Goal: Task Accomplishment & Management: Manage account settings

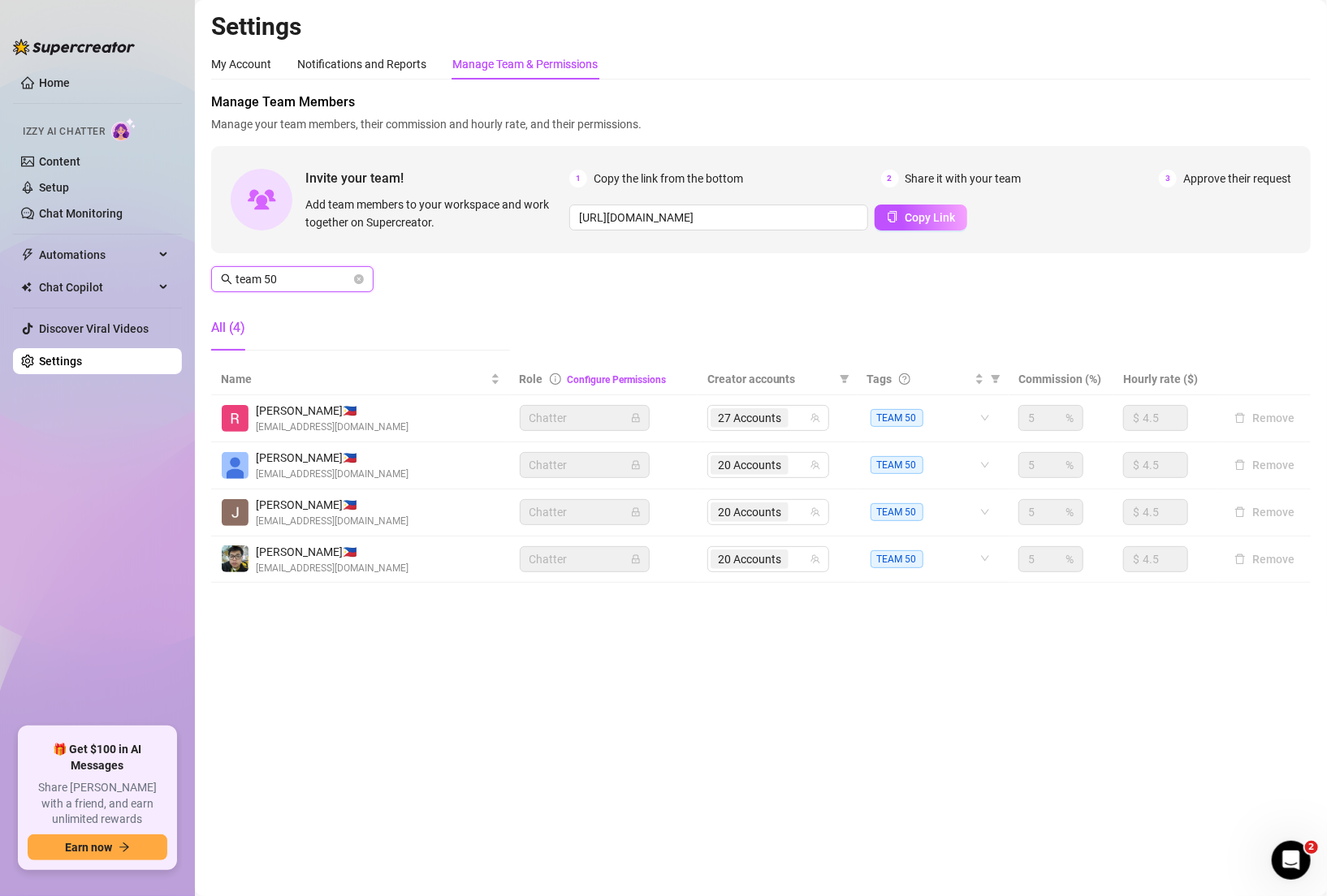
click at [328, 280] on input "team 50" at bounding box center [293, 278] width 115 height 18
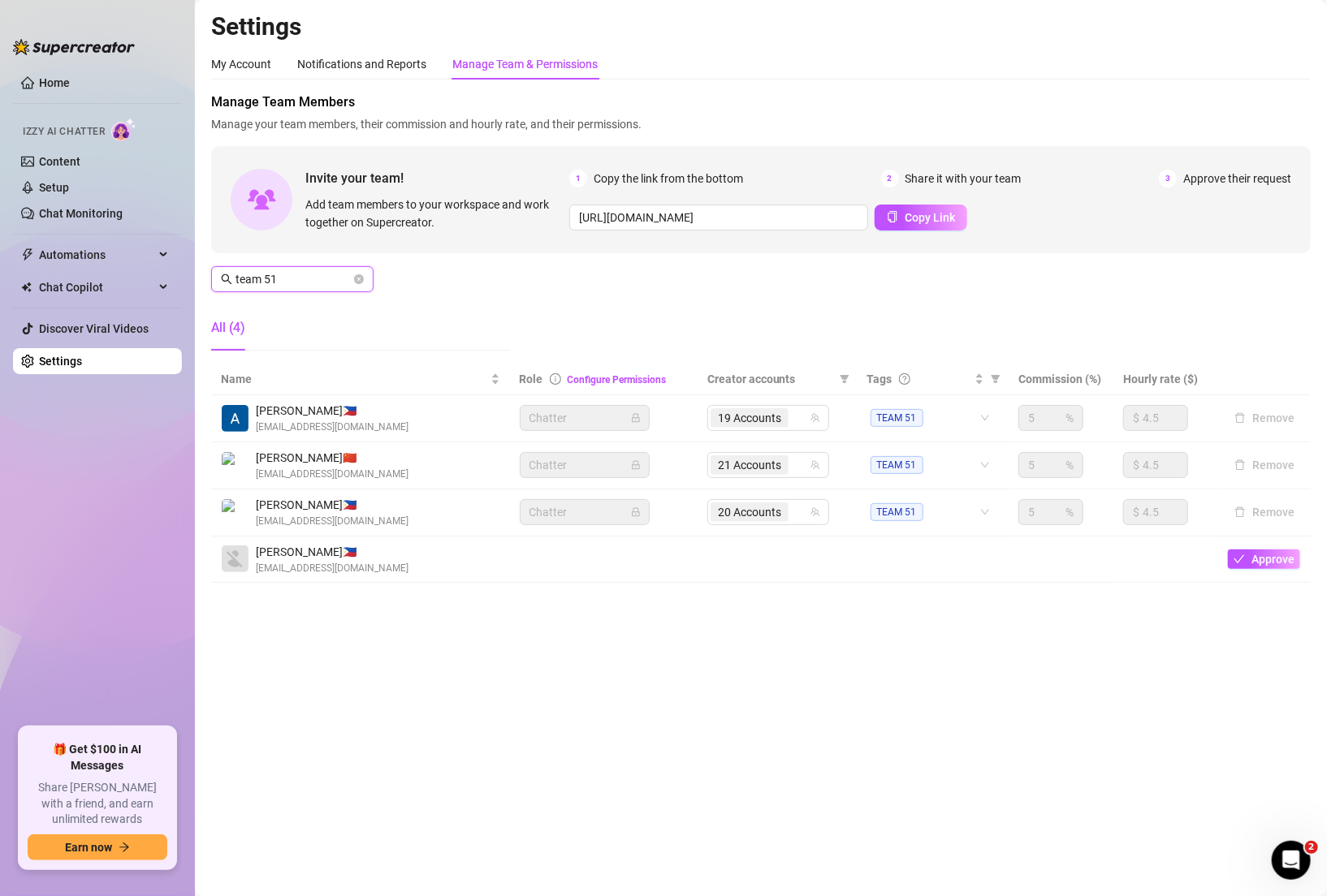
drag, startPoint x: 302, startPoint y: 284, endPoint x: 196, endPoint y: 279, distance: 106.1
click at [196, 280] on main "Settings My Account Notifications and Reports Manage Team & Permissions Profile…" at bounding box center [761, 448] width 1132 height 896
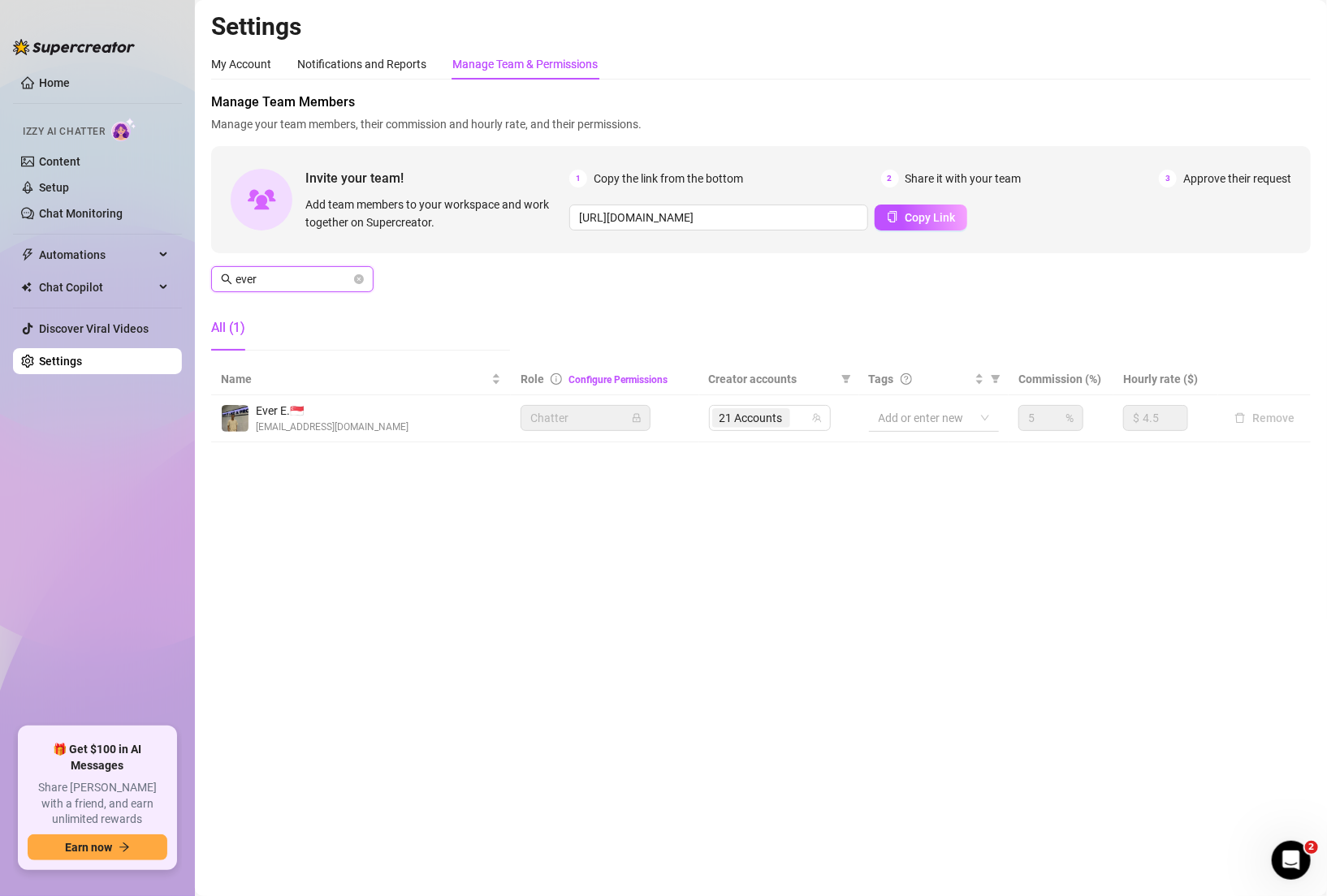
click at [933, 420] on div at bounding box center [925, 417] width 106 height 23
click at [929, 500] on span "TEAM 51" at bounding box center [909, 504] width 53 height 18
click at [937, 328] on div "Manage Team Members Manage your team members, their commission and hourly rate,…" at bounding box center [761, 228] width 1099 height 271
click at [231, 419] on img at bounding box center [235, 418] width 27 height 27
drag, startPoint x: 289, startPoint y: 282, endPoint x: 194, endPoint y: 283, distance: 95.0
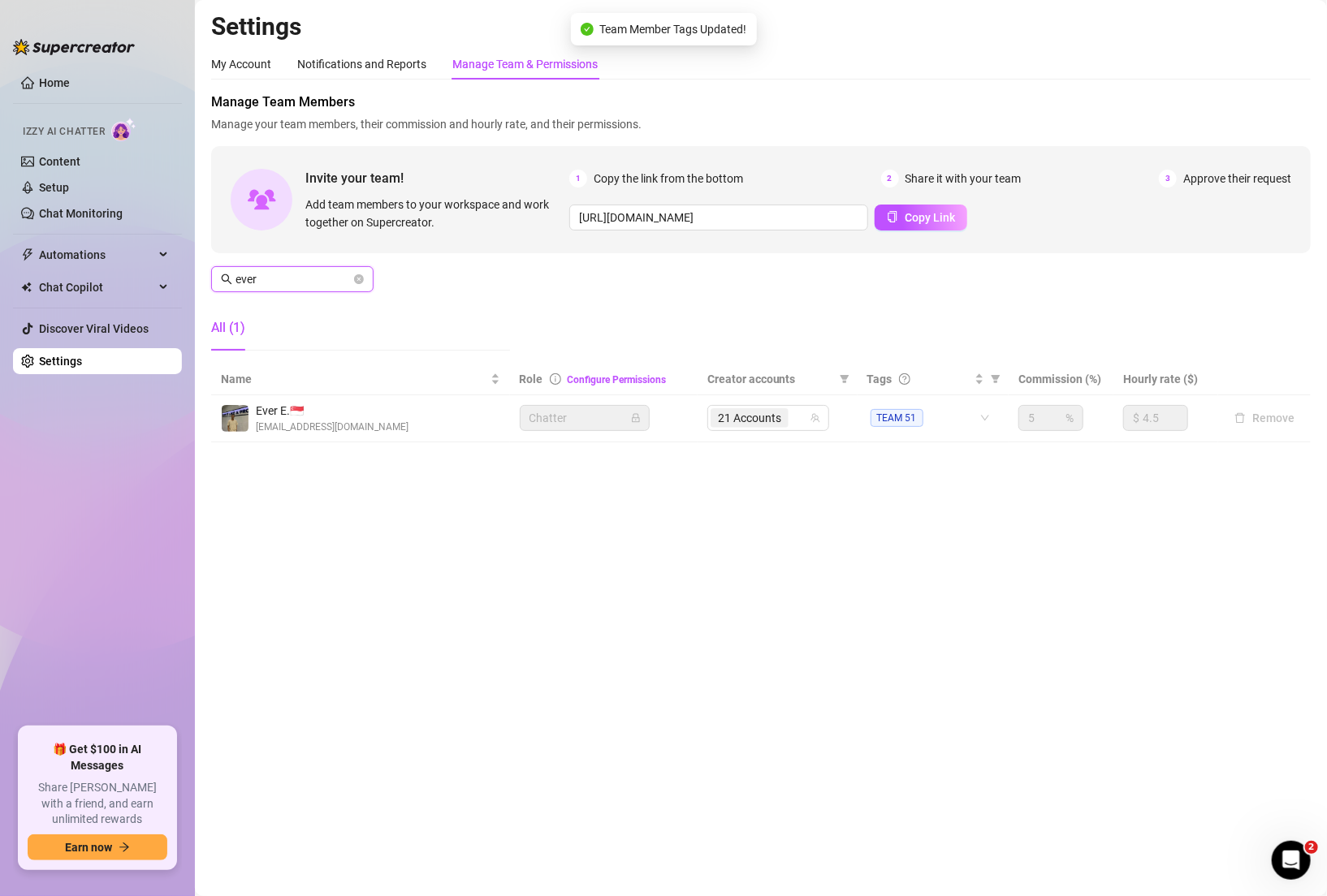
click at [194, 283] on div "Home Izzy AI Chatter Content Setup Chat Monitoring Automations Chat Copilot Dis…" at bounding box center [663, 448] width 1327 height 896
click at [282, 287] on input "ever" at bounding box center [293, 278] width 115 height 18
drag, startPoint x: 274, startPoint y: 274, endPoint x: 184, endPoint y: 269, distance: 90.1
click at [184, 269] on div "Home Izzy AI Chatter Content Setup Chat Monitoring Automations Chat Copilot Dis…" at bounding box center [663, 448] width 1327 height 896
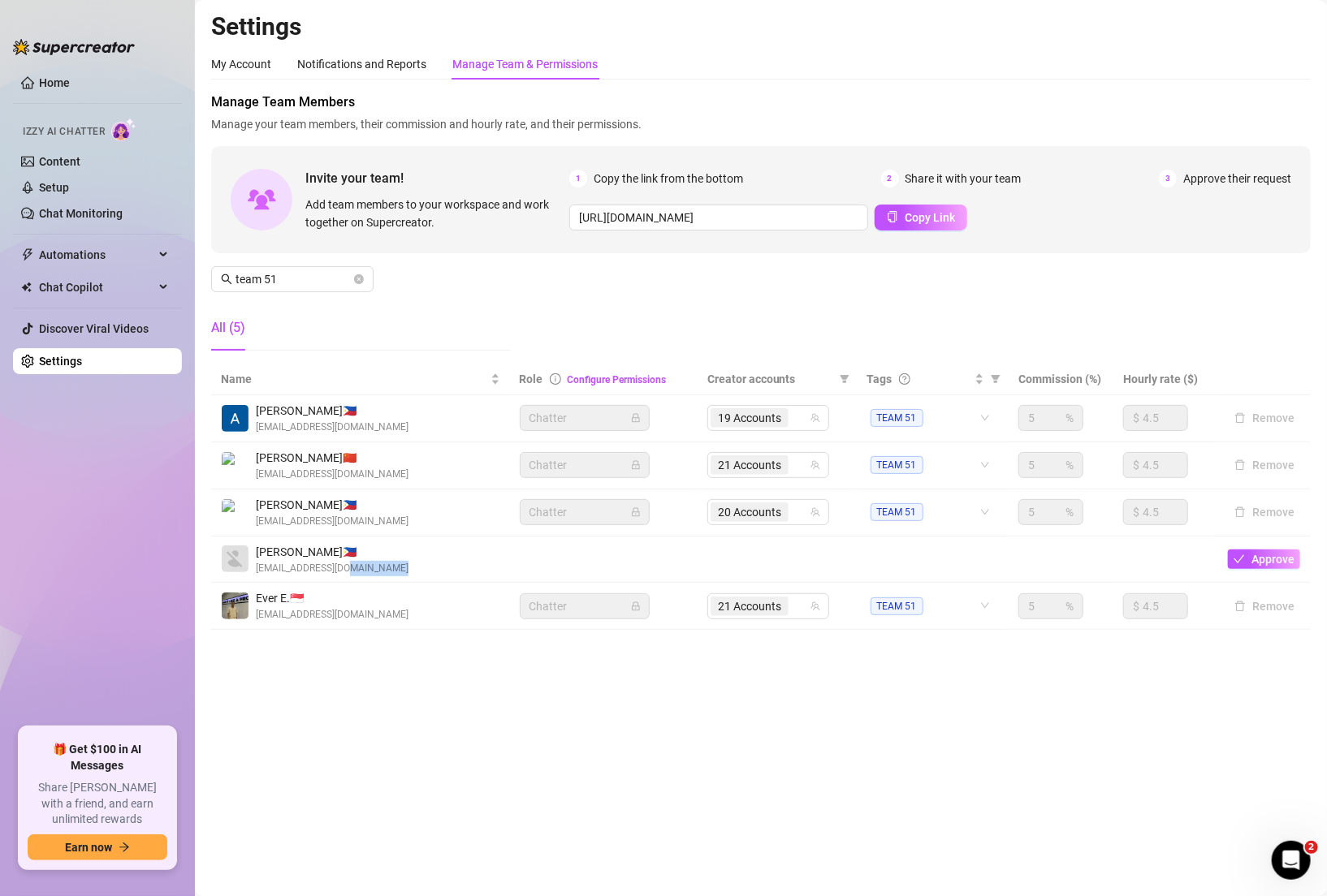
drag, startPoint x: 576, startPoint y: 559, endPoint x: 337, endPoint y: 559, distance: 239.0
click at [337, 559] on tr "[PERSON_NAME] 🇵🇭 [EMAIL_ADDRESS][DOMAIN_NAME] Approve" at bounding box center [761, 560] width 1099 height 47
click at [627, 566] on td at bounding box center [603, 560] width 188 height 47
click at [896, 545] on td at bounding box center [933, 560] width 151 height 47
click at [313, 270] on input "team 51" at bounding box center [293, 278] width 115 height 18
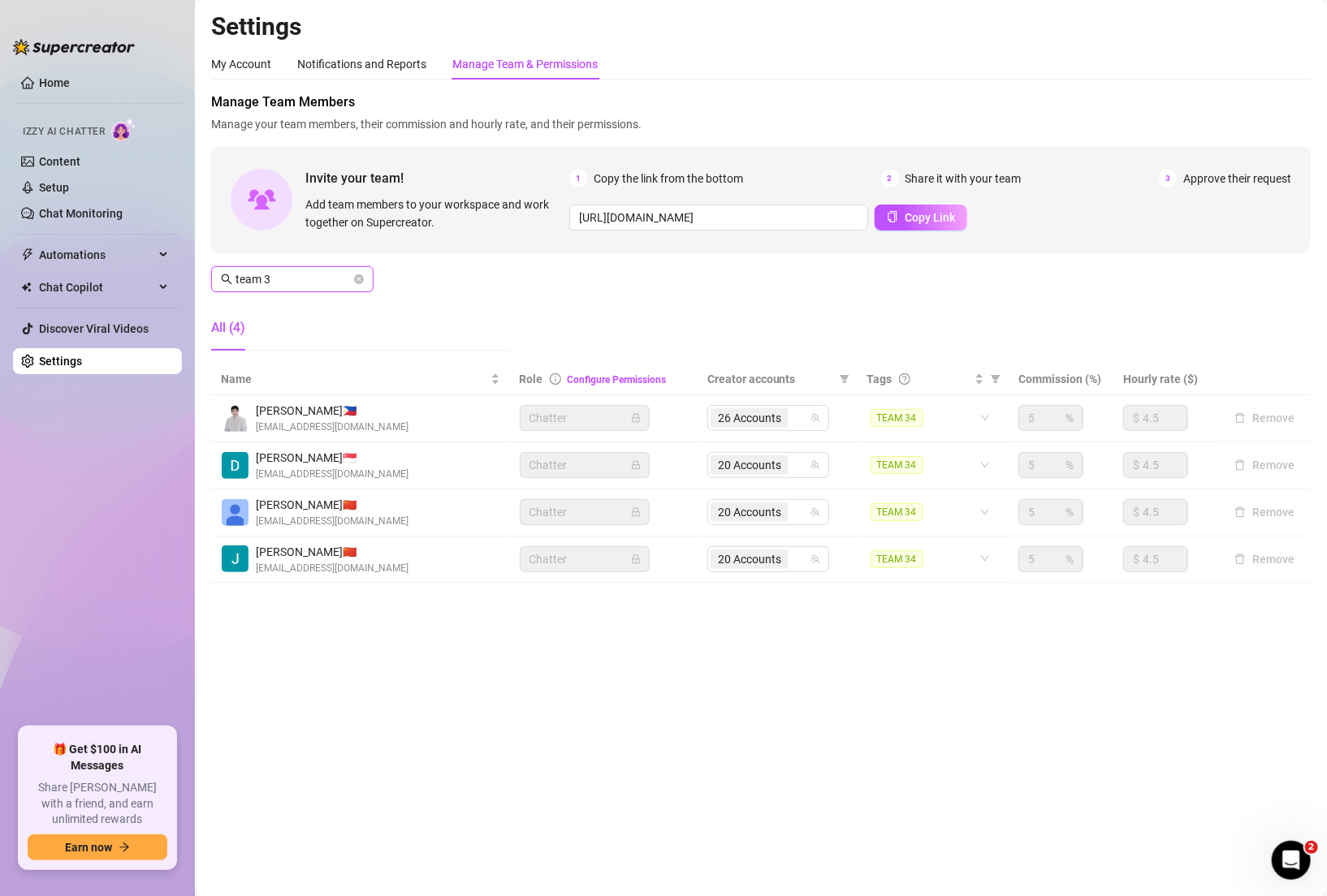
type input "team 34"
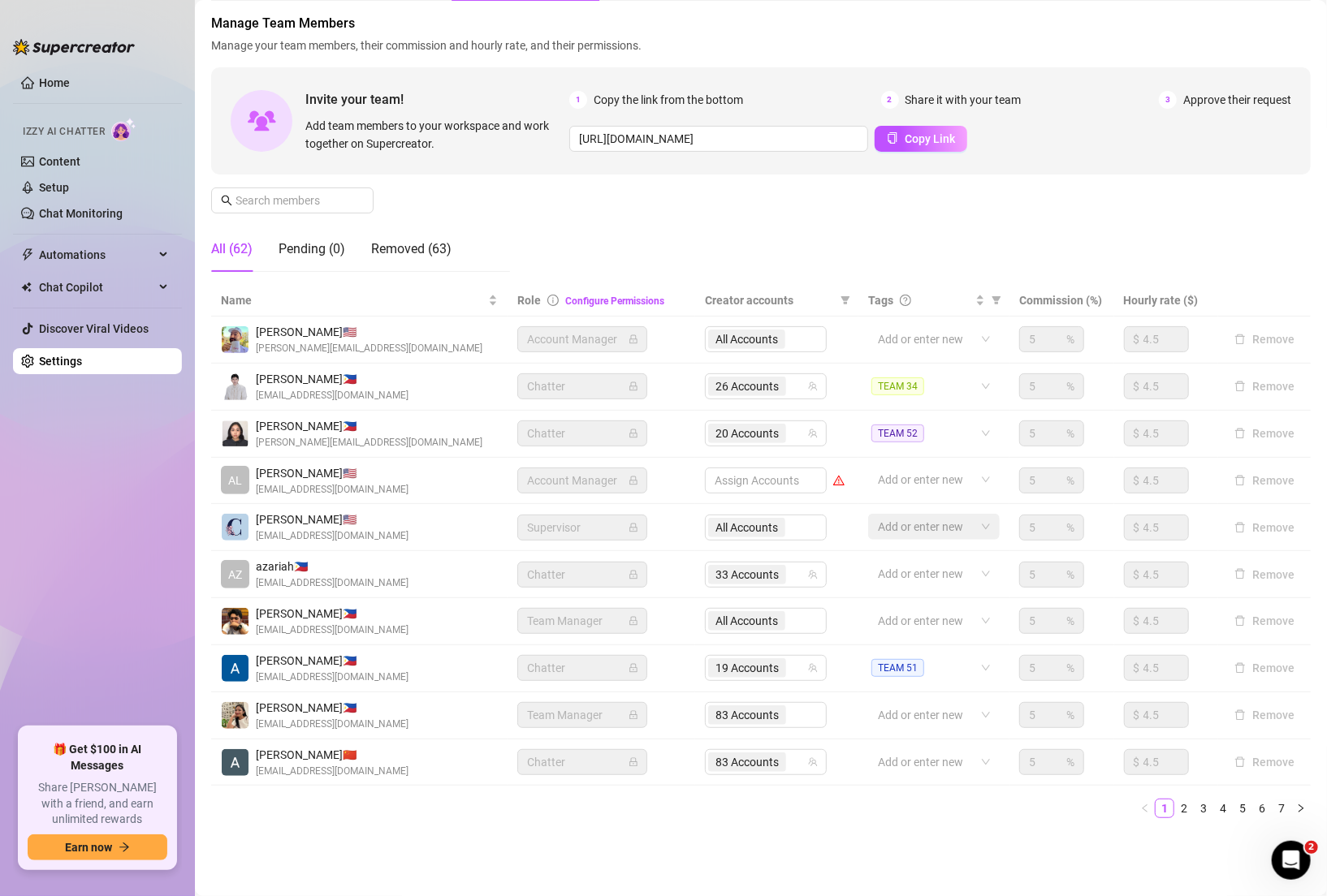
scroll to position [96, 0]
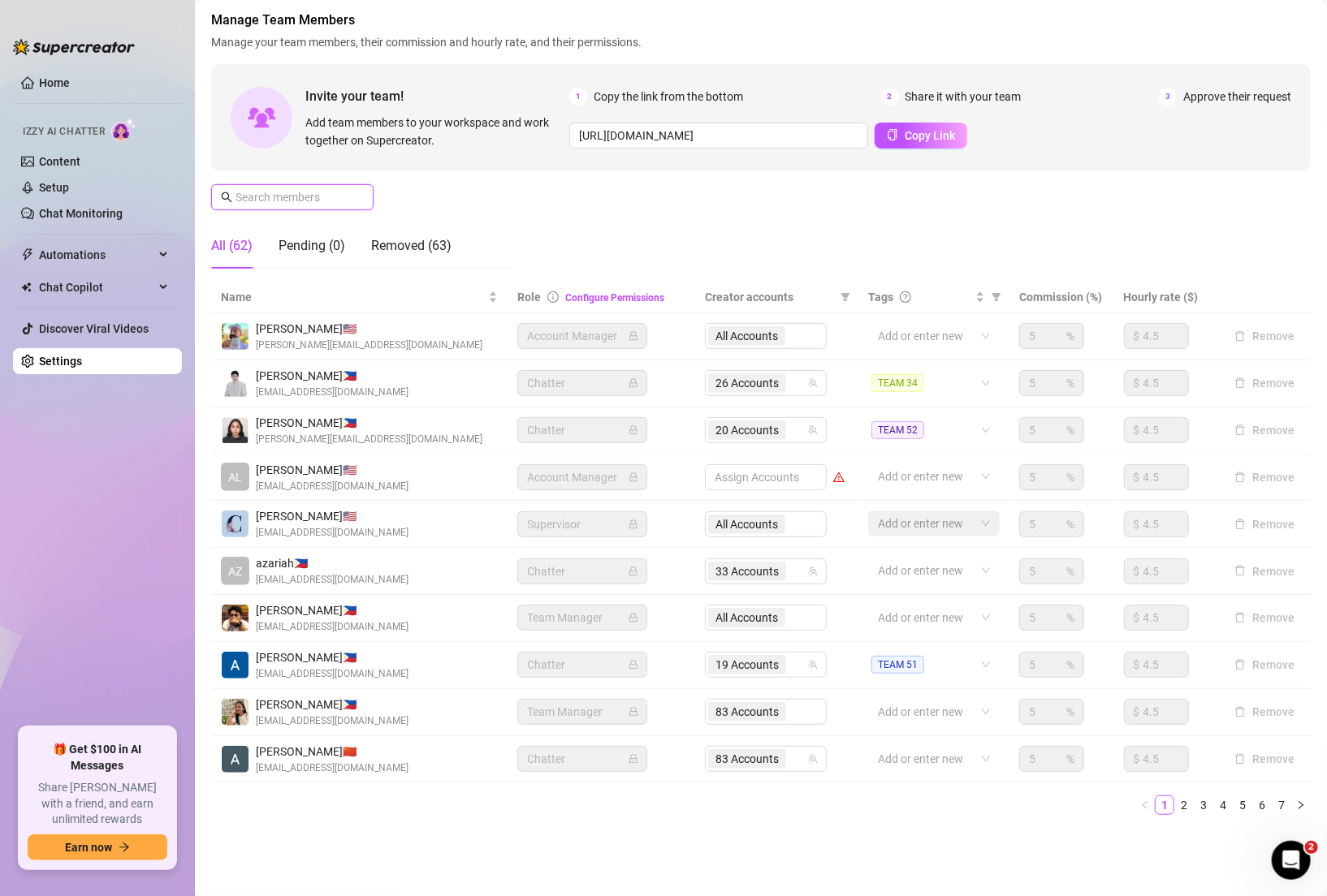
click at [236, 188] on input "text" at bounding box center [293, 197] width 115 height 18
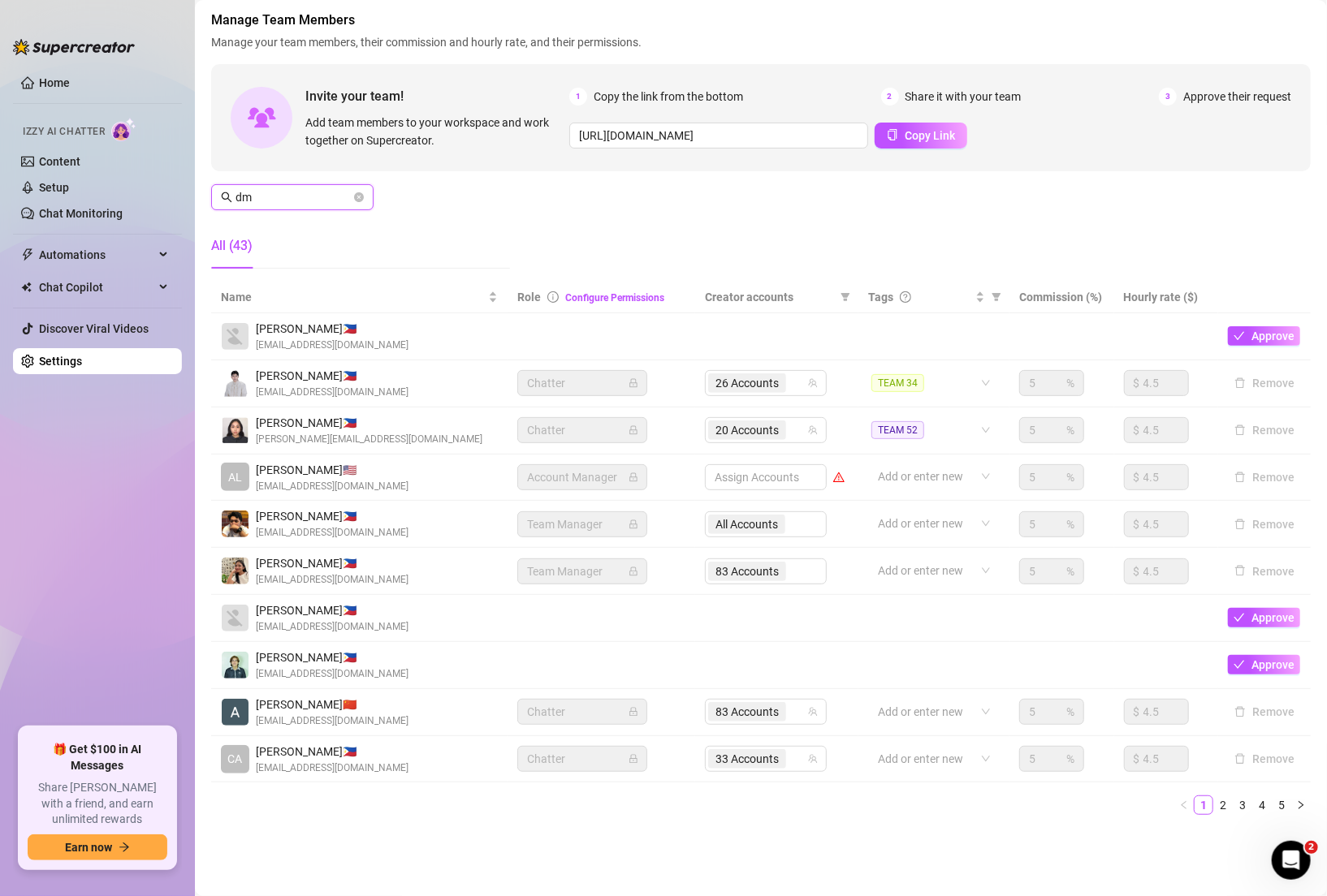
scroll to position [0, 0]
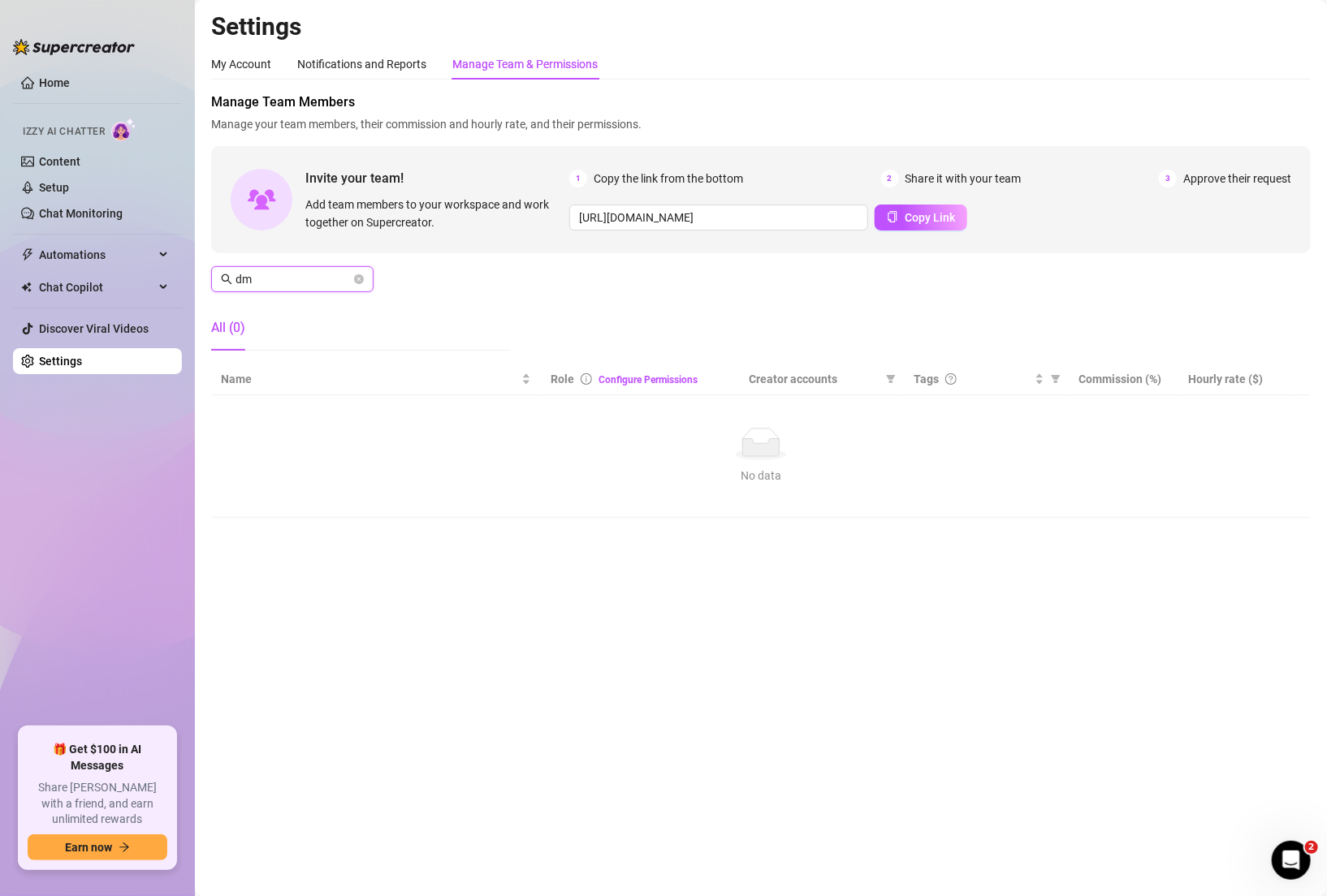
type input "d"
type input "k"
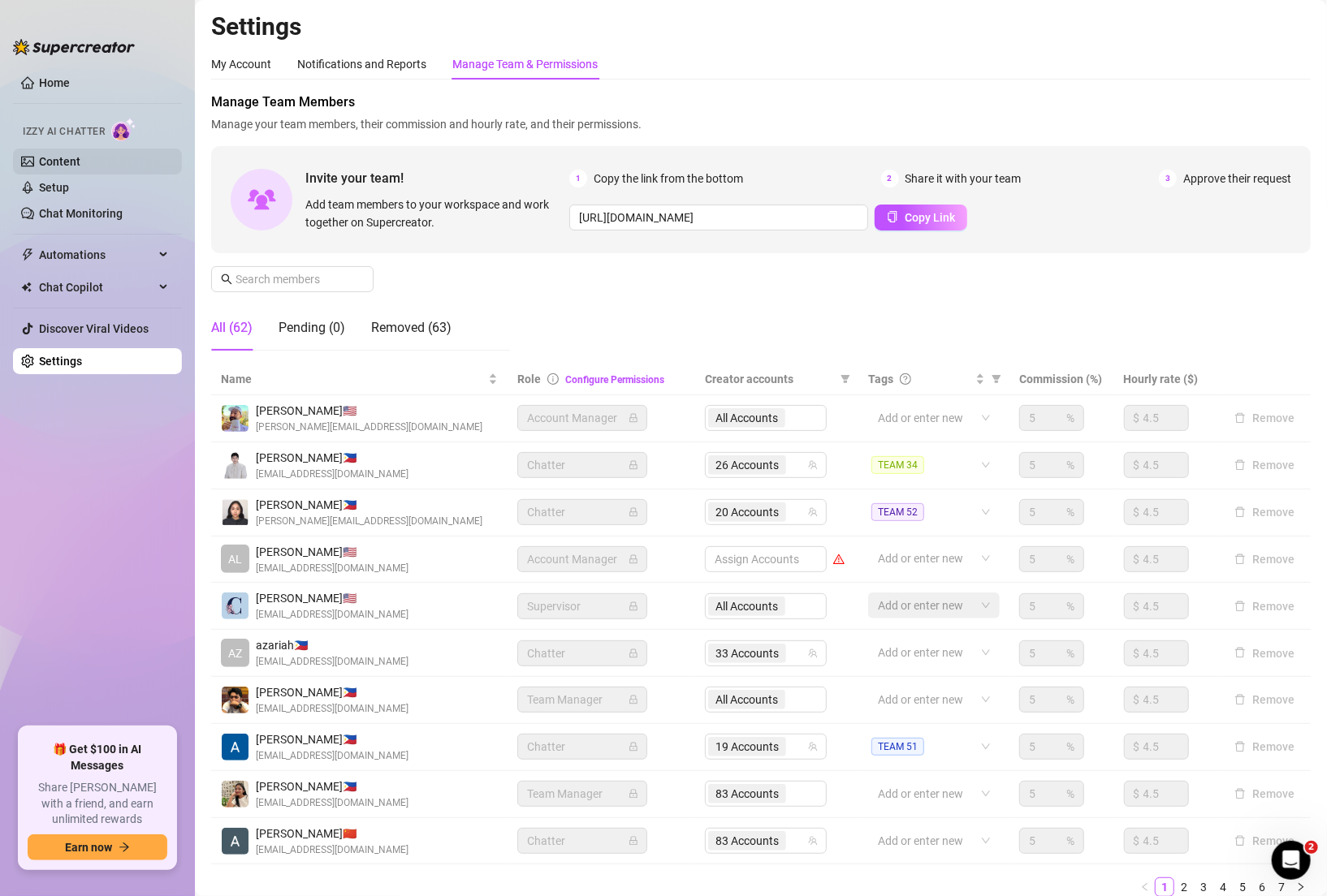
click at [81, 160] on link "Content" at bounding box center [59, 161] width 41 height 13
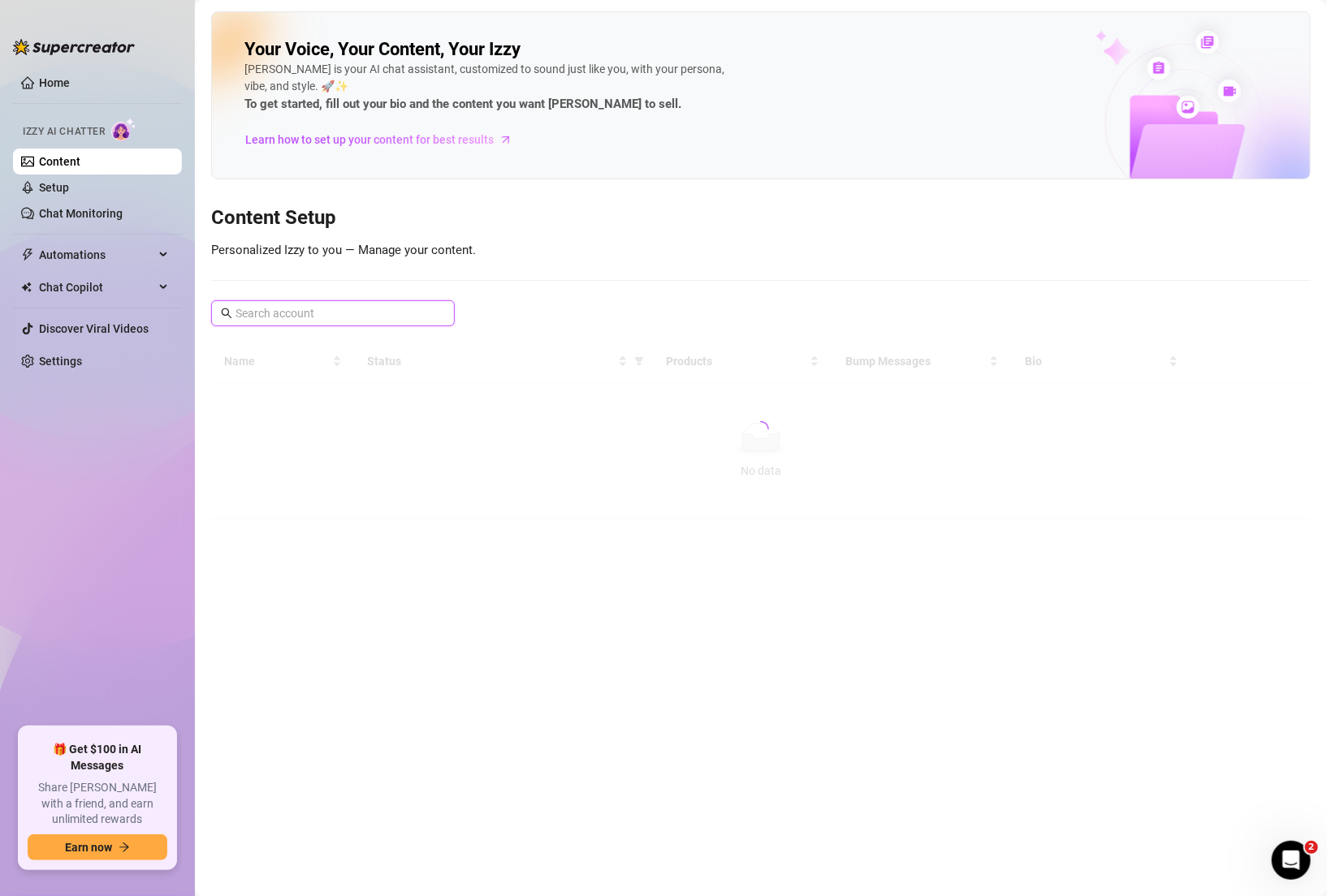
click at [295, 306] on input "text" at bounding box center [334, 313] width 197 height 18
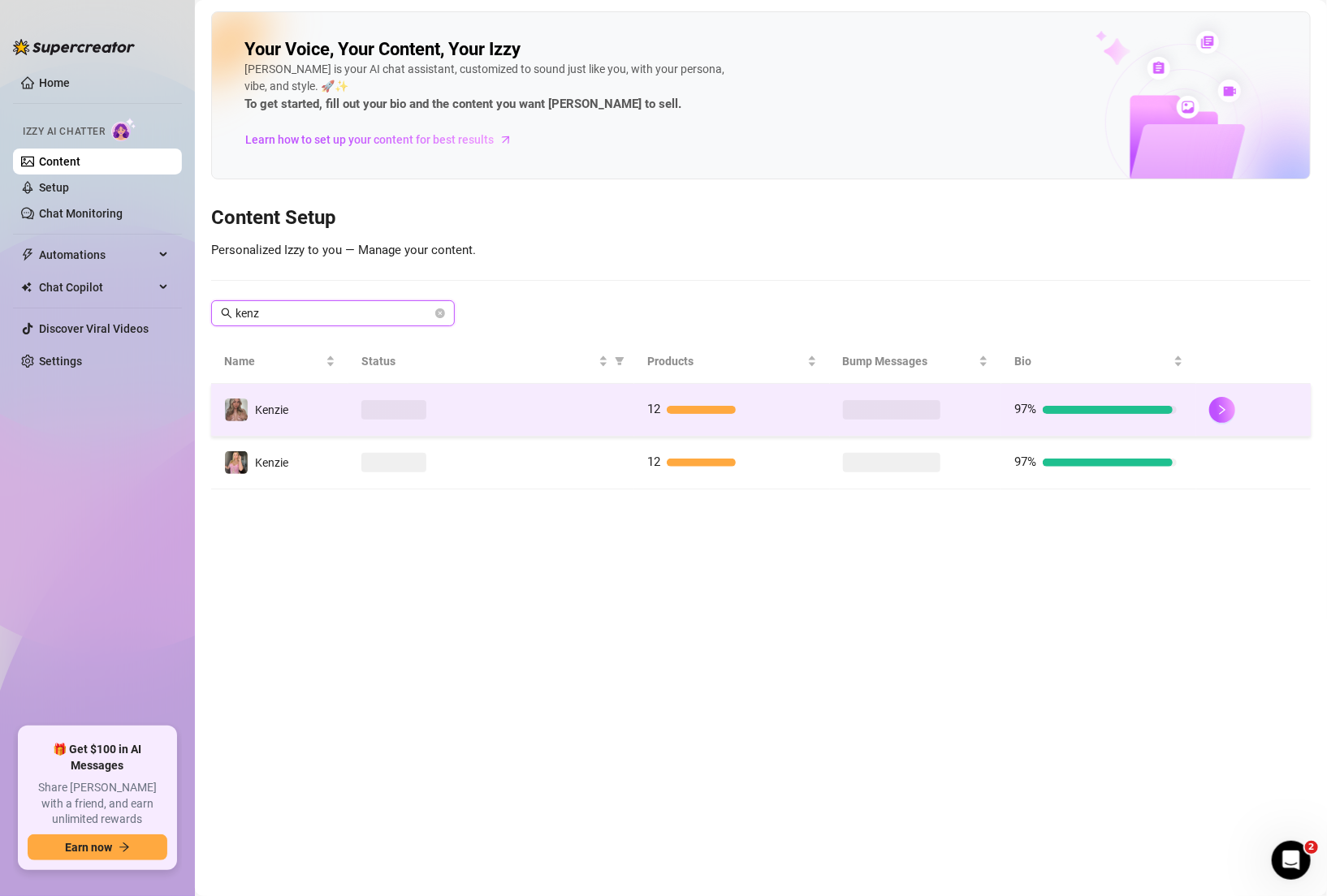
type input "kenz"
click at [781, 424] on td "12" at bounding box center [732, 410] width 195 height 53
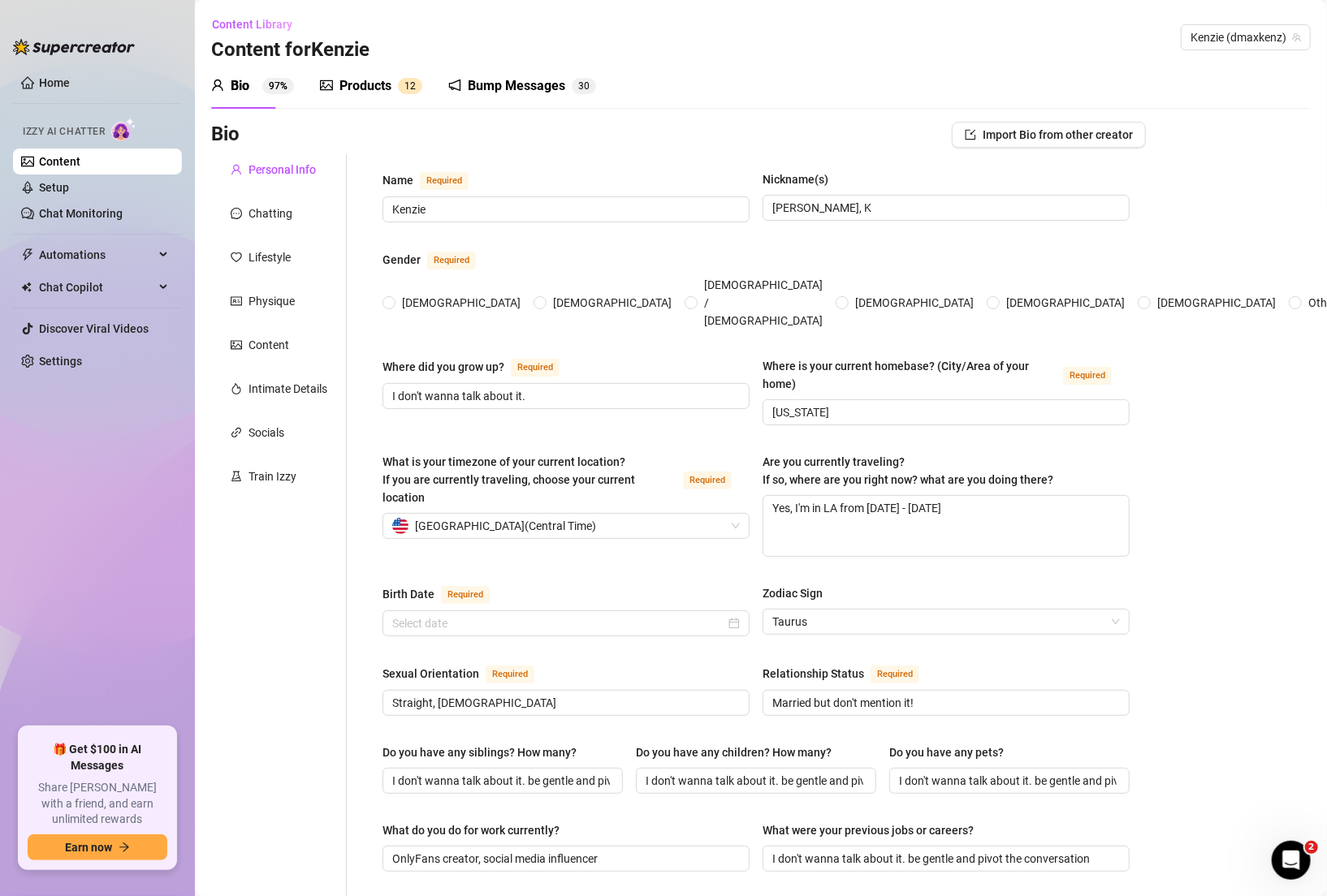
radio input "true"
type input "[DATE]"
click at [281, 230] on div "Personal Info Chatting Lifestyle Physique Content Intimate Details Socials Trai…" at bounding box center [279, 834] width 135 height 1360
click at [279, 219] on div "Chatting" at bounding box center [270, 213] width 44 height 18
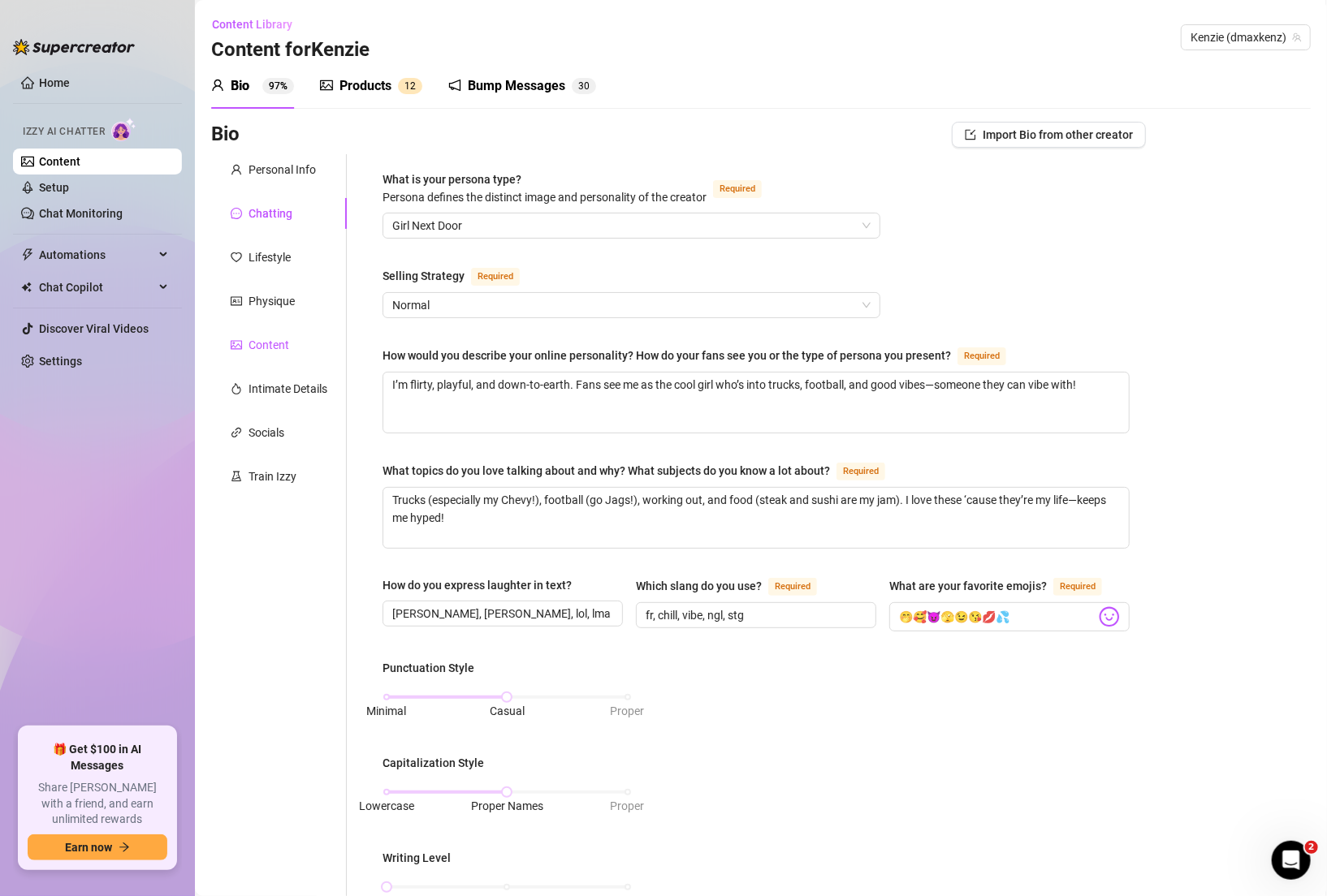
click at [274, 344] on div "Content" at bounding box center [268, 344] width 40 height 18
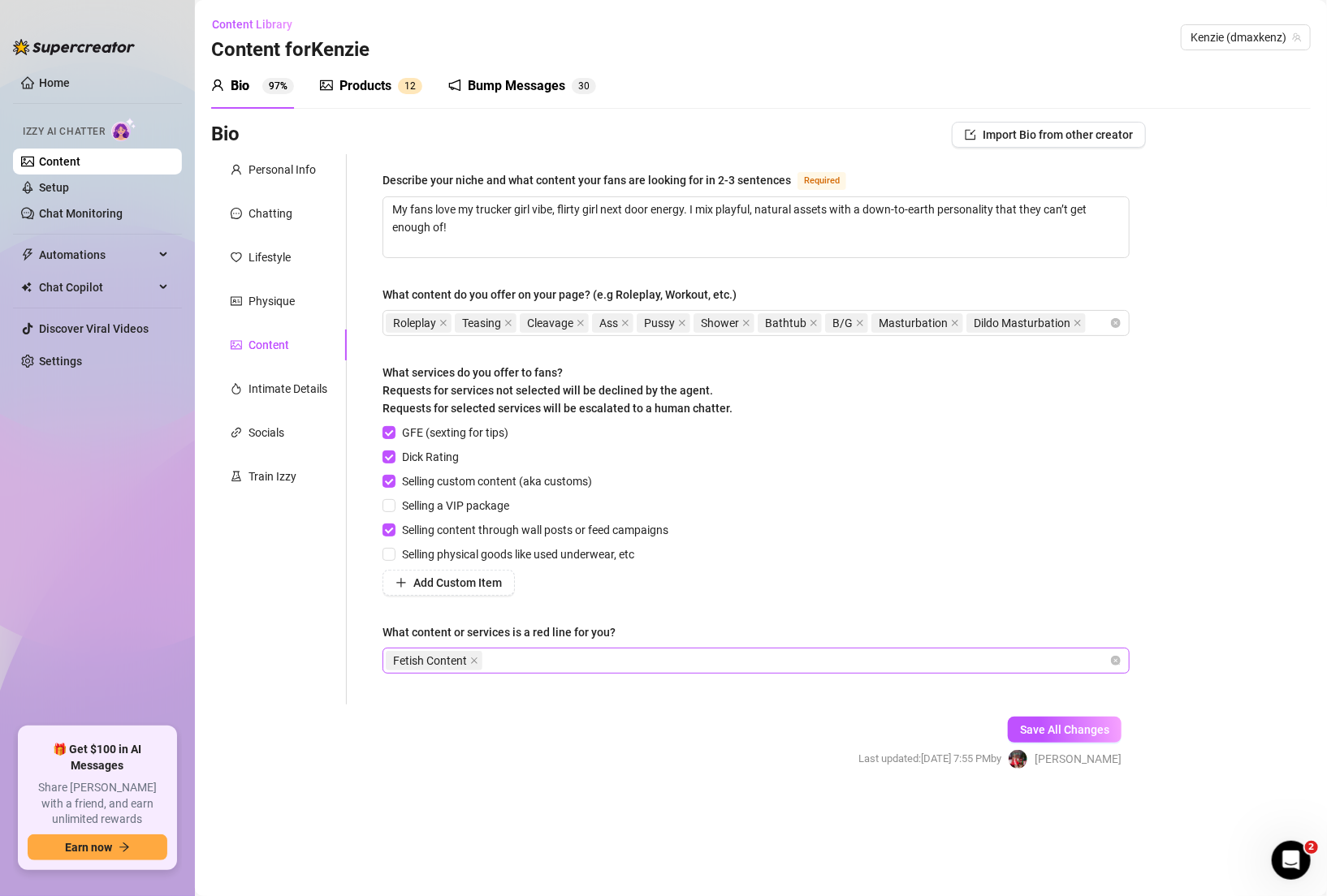
click at [553, 659] on div "Fetish Content" at bounding box center [747, 660] width 724 height 23
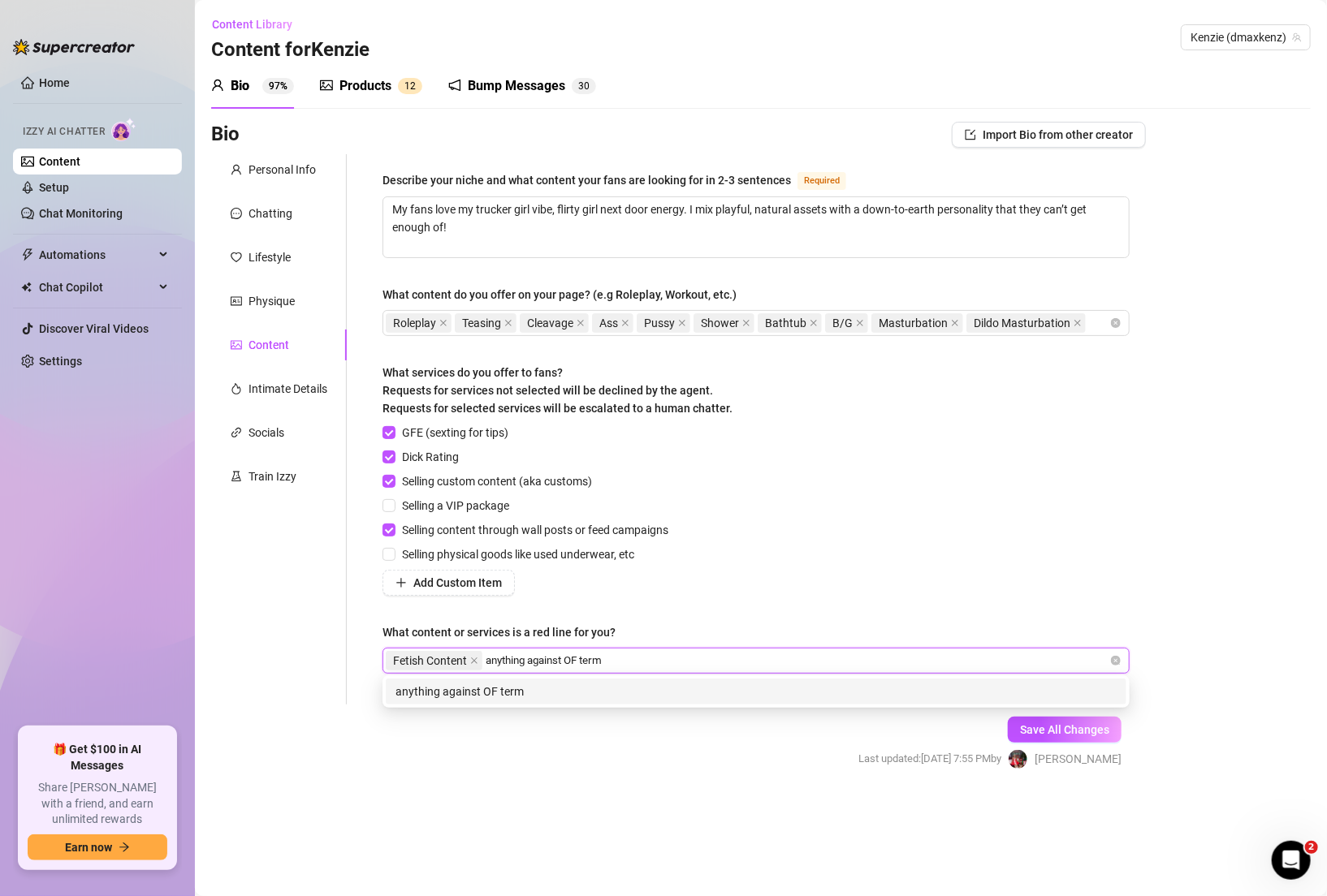
type input "anything against OF terms"
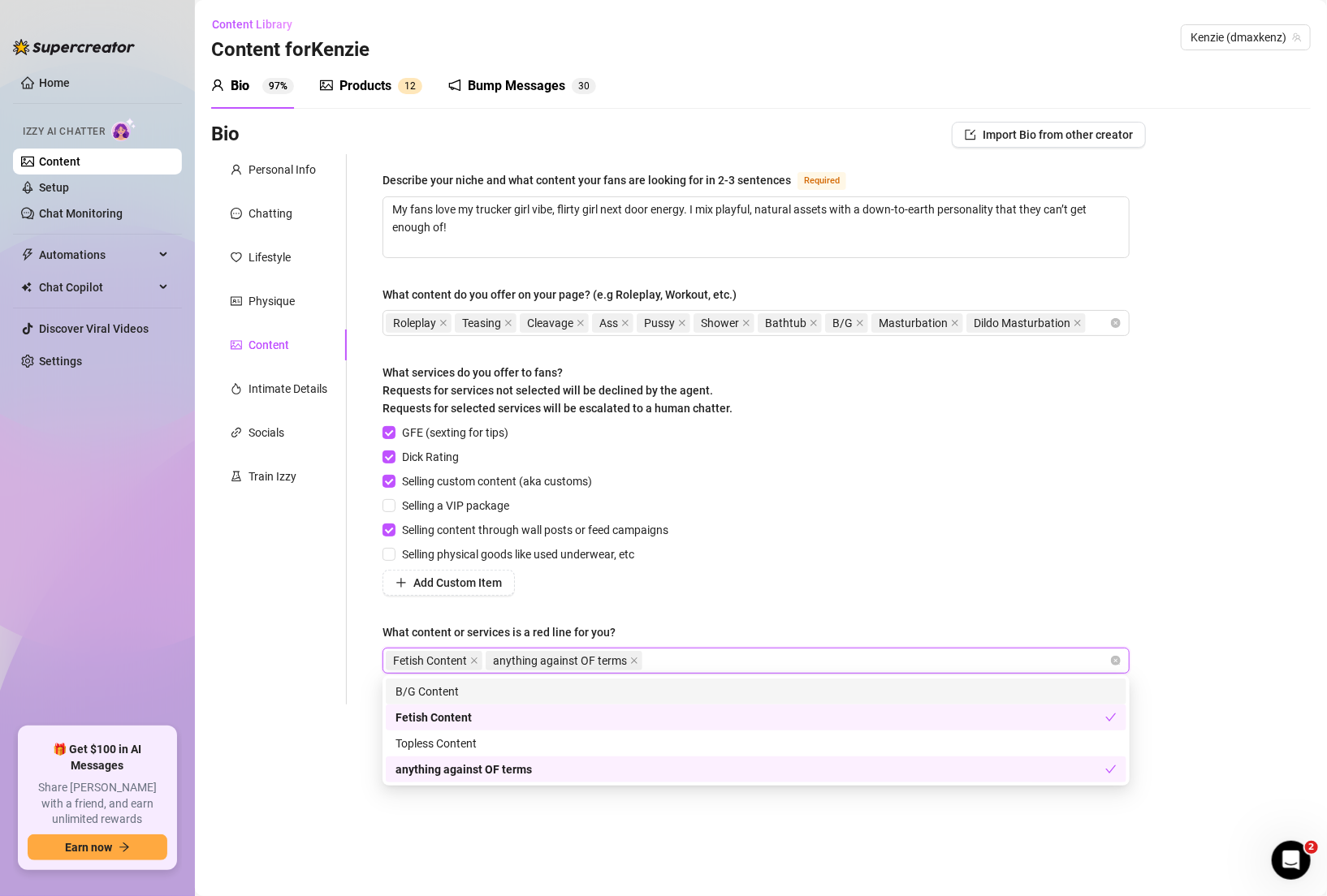
click at [1185, 445] on div "Bio Import Bio from other creator Personal Info Chatting Lifestyle Physique Con…" at bounding box center [761, 460] width 1099 height 676
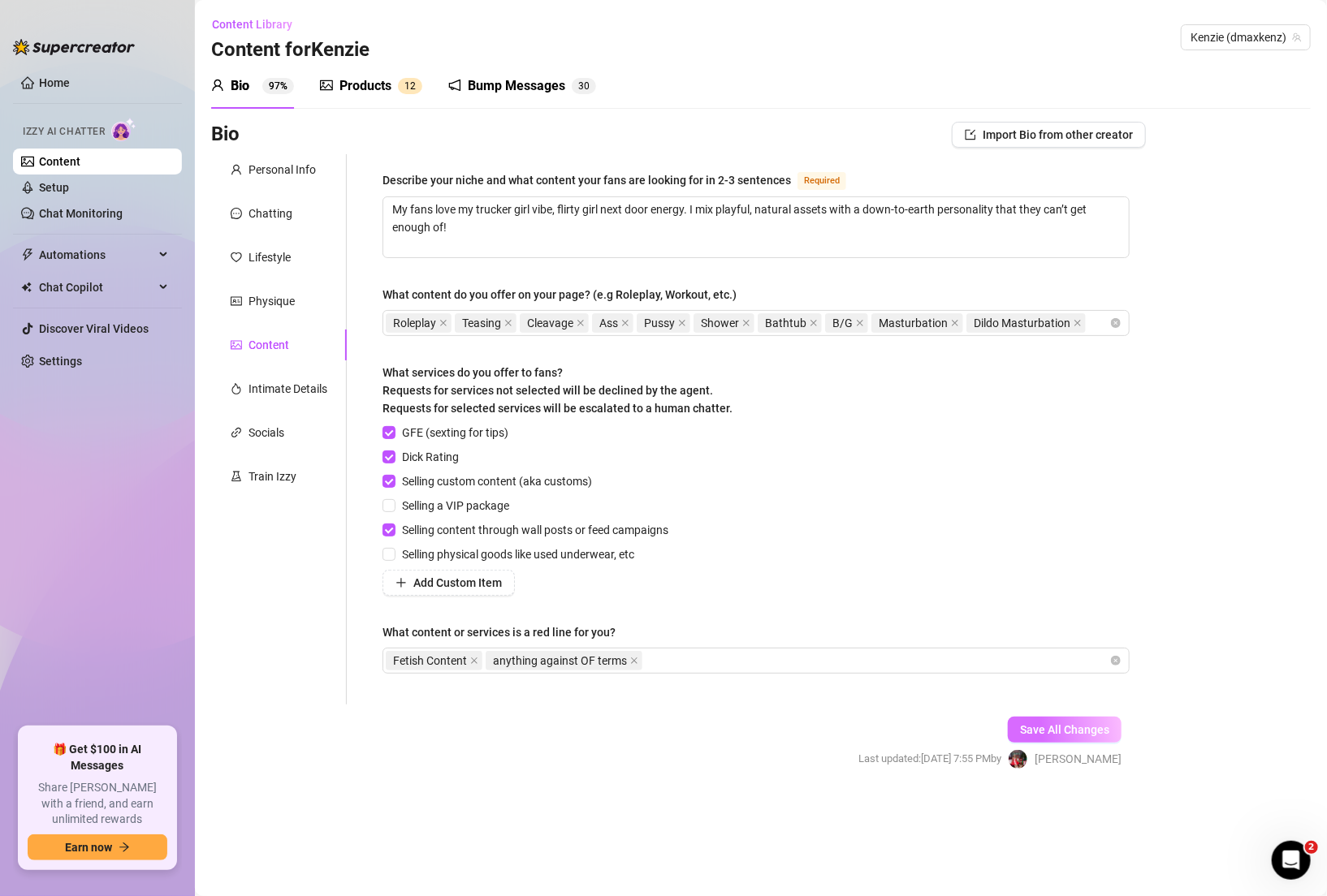
click at [1087, 729] on span "Save All Changes" at bounding box center [1064, 729] width 89 height 13
